Goal: Task Accomplishment & Management: Manage account settings

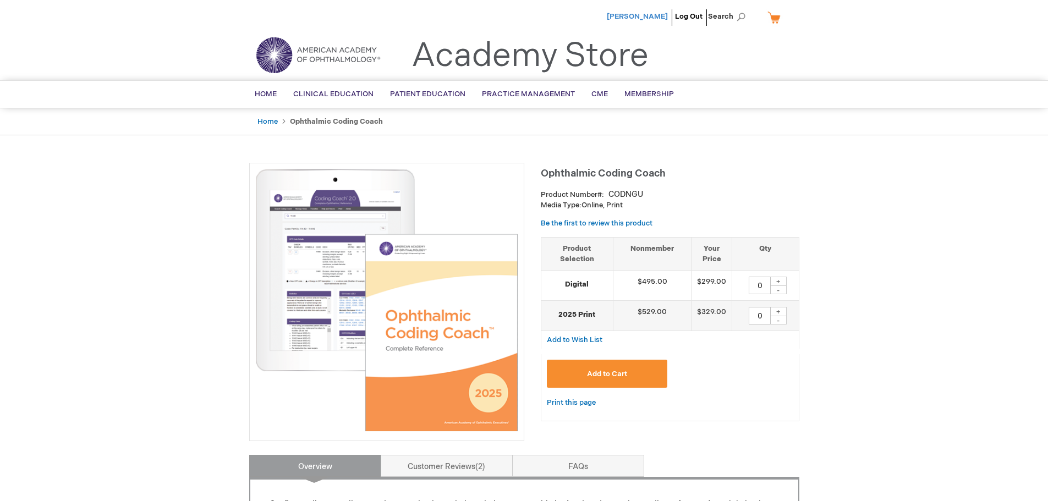
click at [636, 14] on span "Michelle Manley" at bounding box center [637, 16] width 61 height 9
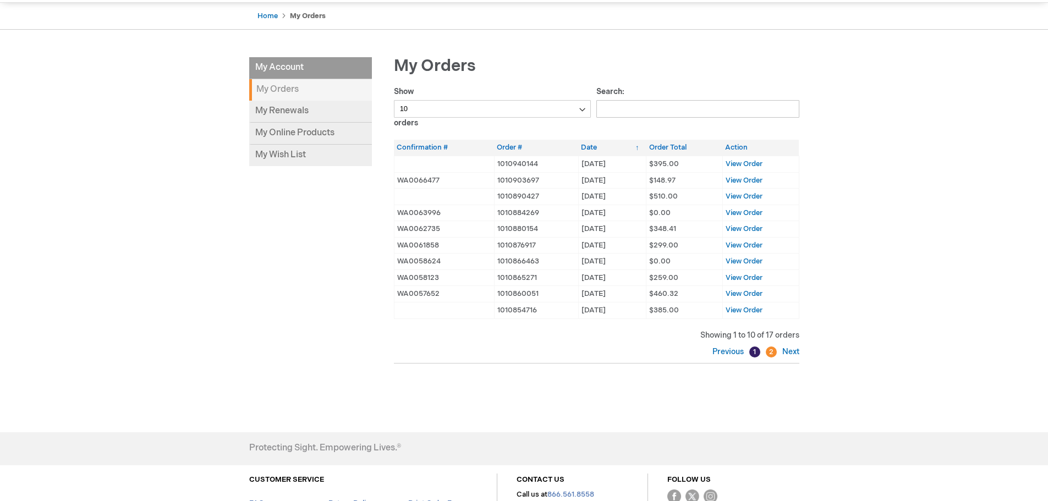
scroll to position [110, 0]
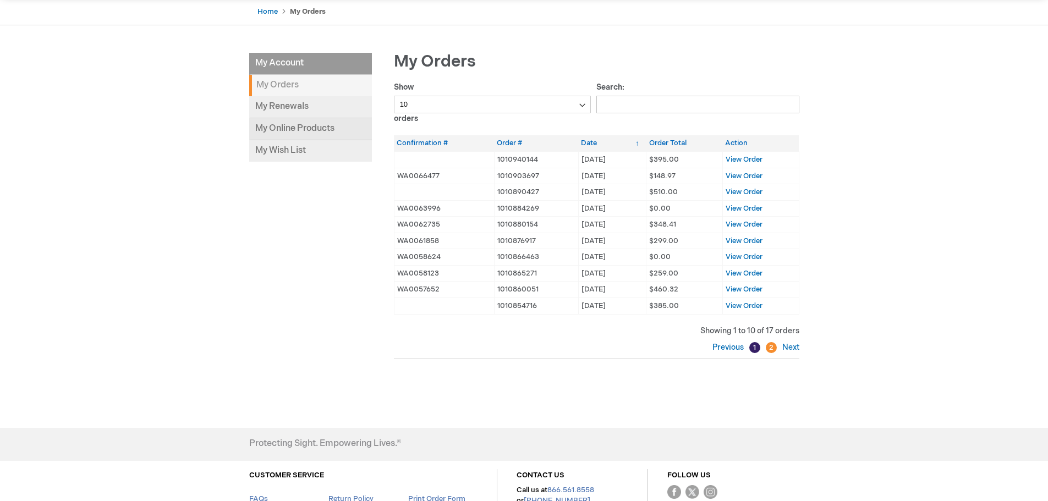
click at [326, 124] on link "My Online Products" at bounding box center [310, 129] width 123 height 22
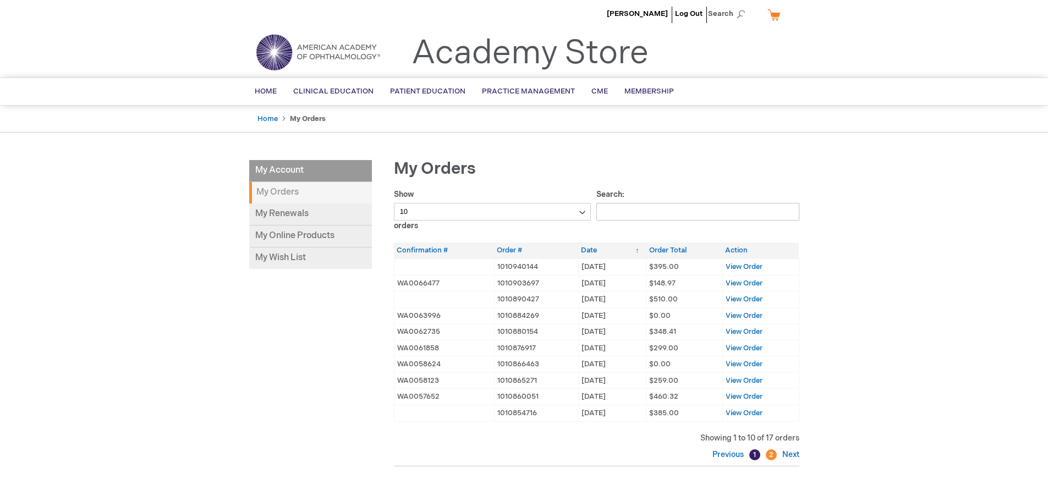
scroll to position [0, 0]
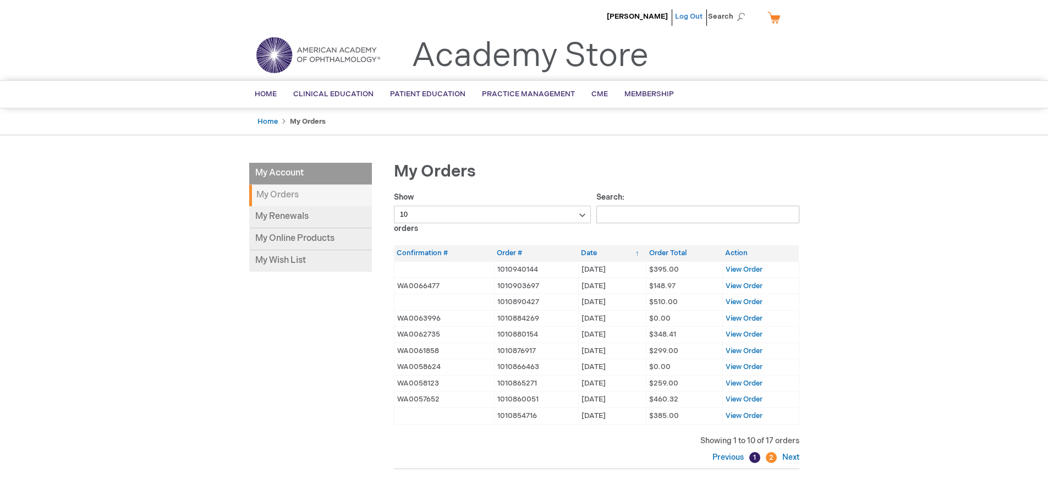
click at [685, 13] on link "Log Out" at bounding box center [688, 16] width 27 height 9
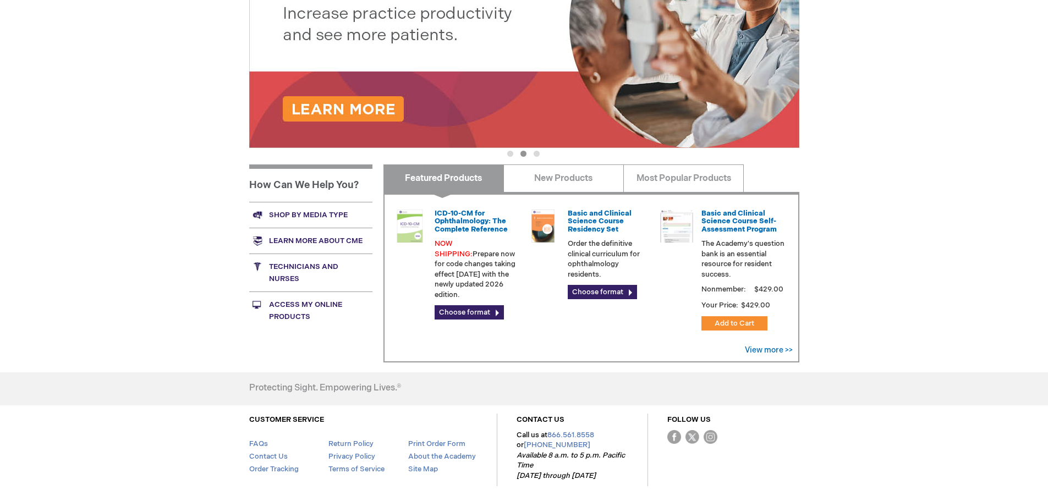
scroll to position [326, 0]
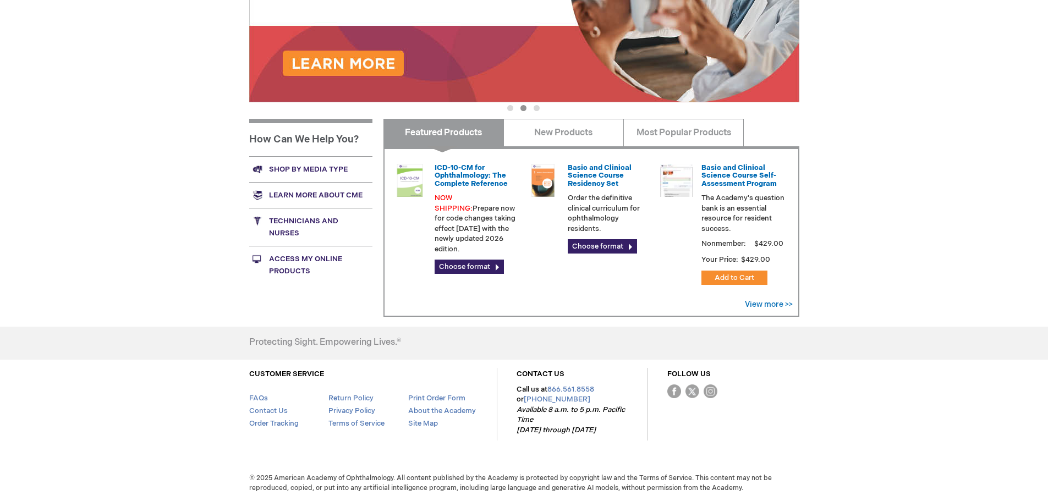
click at [312, 259] on link "Access My Online Products" at bounding box center [310, 265] width 123 height 38
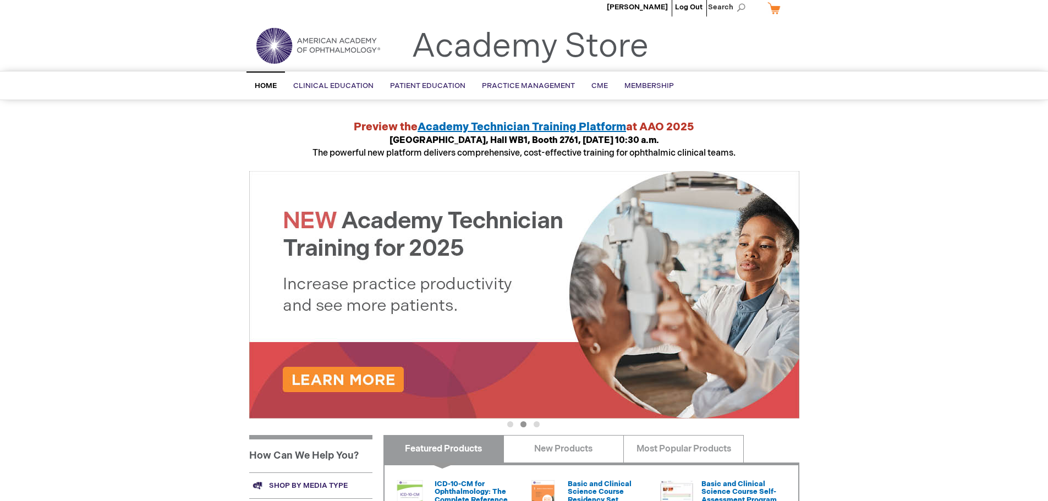
scroll to position [0, 0]
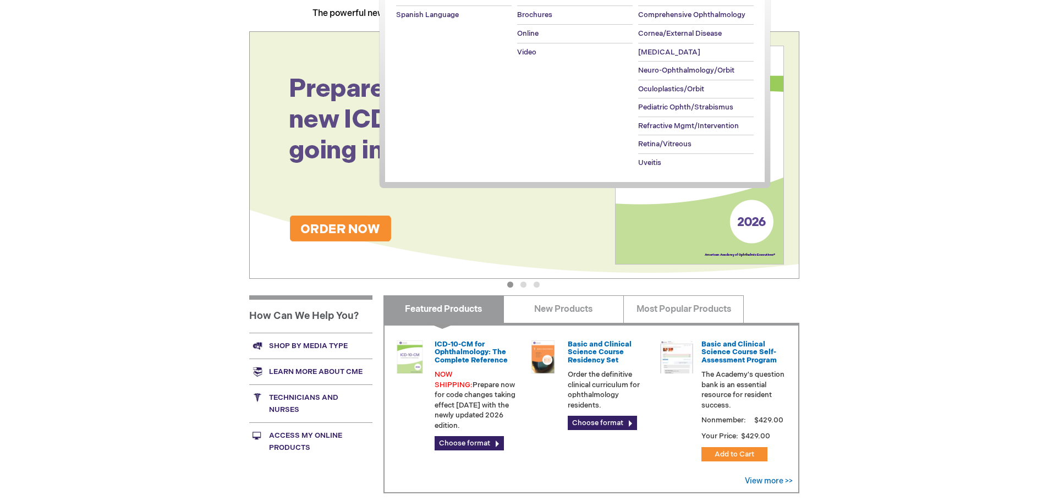
scroll to position [165, 0]
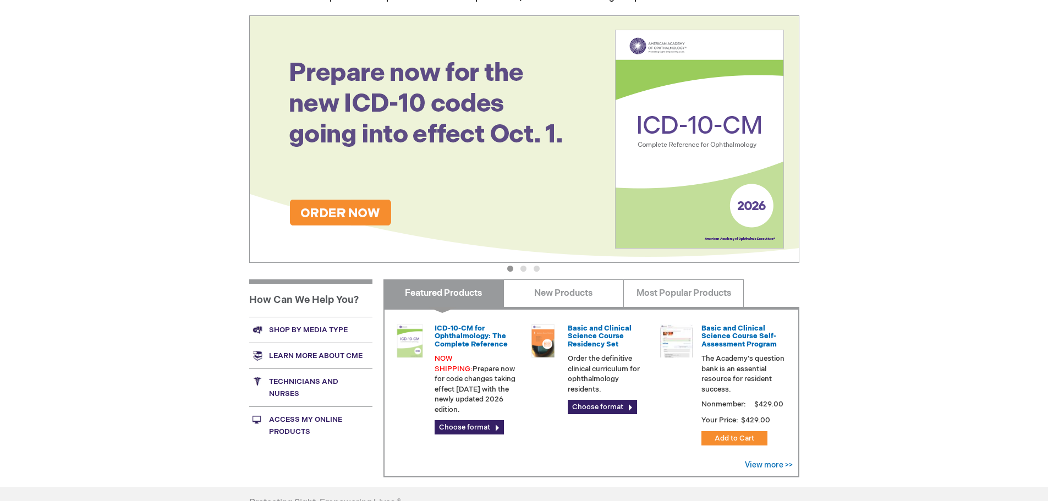
click at [317, 417] on link "Access My Online Products" at bounding box center [310, 425] width 123 height 38
